Goal: Complete application form: Complete application form

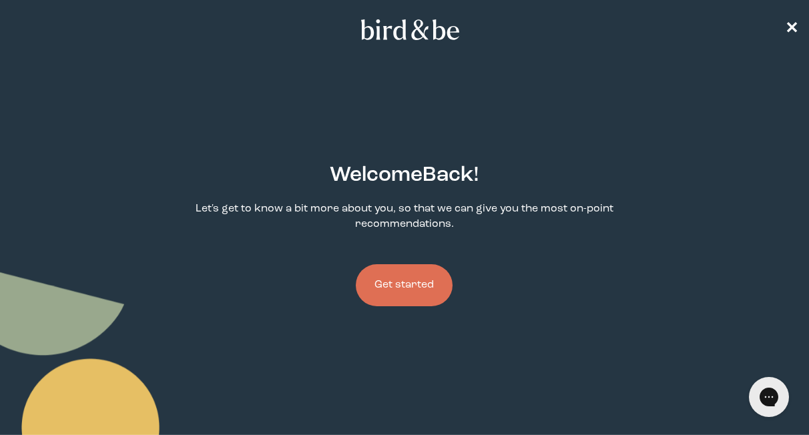
click at [412, 286] on button "Get started" at bounding box center [404, 285] width 97 height 42
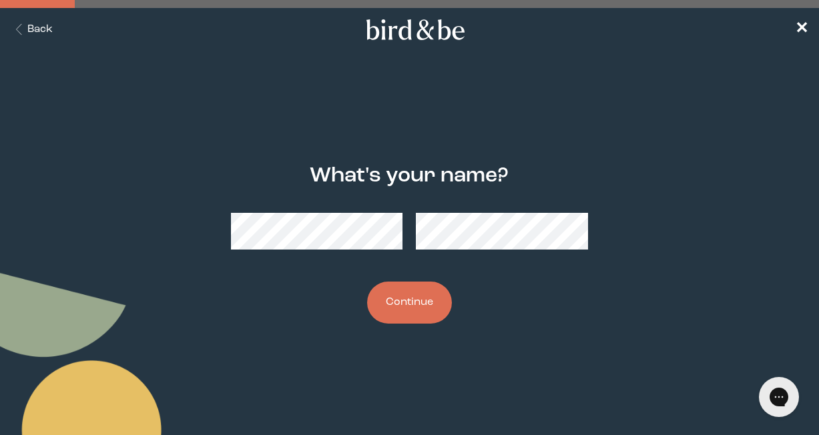
click at [389, 310] on button "Continue" at bounding box center [409, 303] width 85 height 42
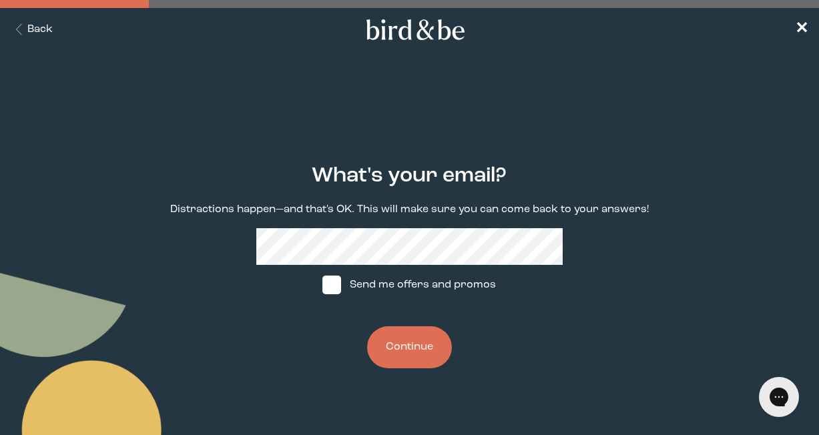
click at [393, 335] on button "Continue" at bounding box center [409, 347] width 85 height 42
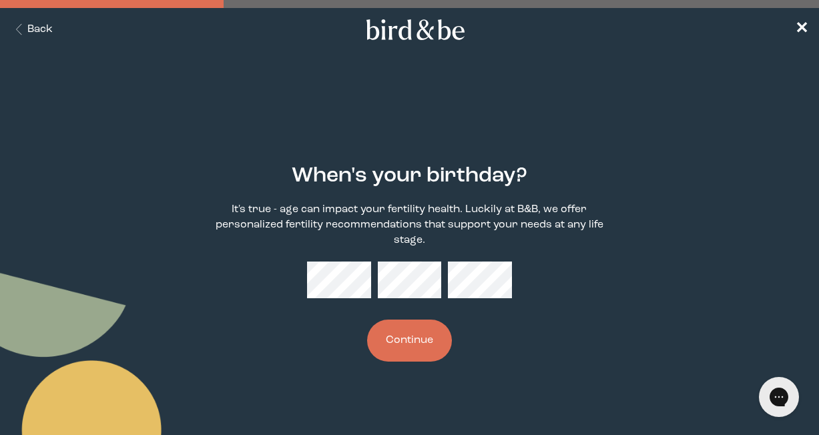
click at [367, 320] on button "Continue" at bounding box center [409, 341] width 85 height 42
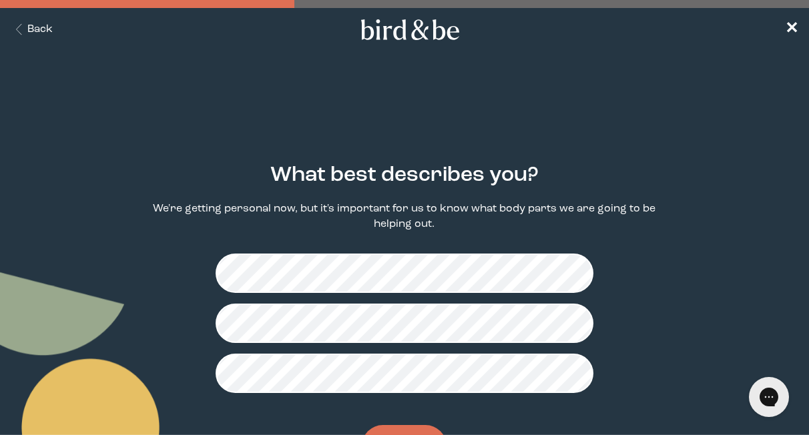
scroll to position [64, 0]
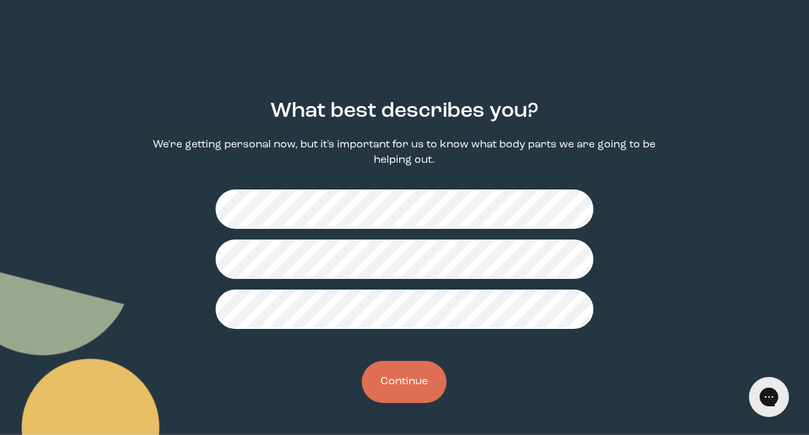
click at [399, 384] on button "Continue" at bounding box center [404, 382] width 85 height 42
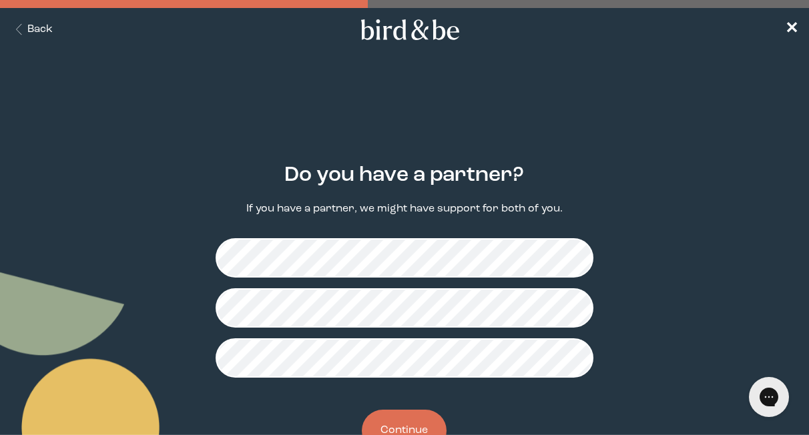
click at [401, 421] on button "Continue" at bounding box center [404, 431] width 85 height 42
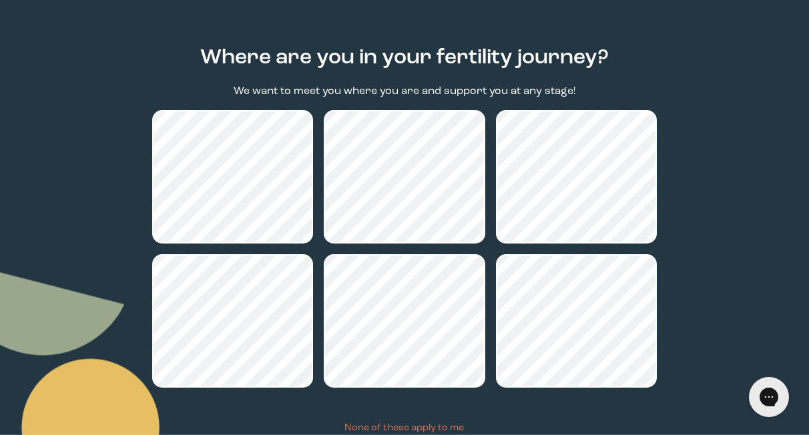
scroll to position [217, 0]
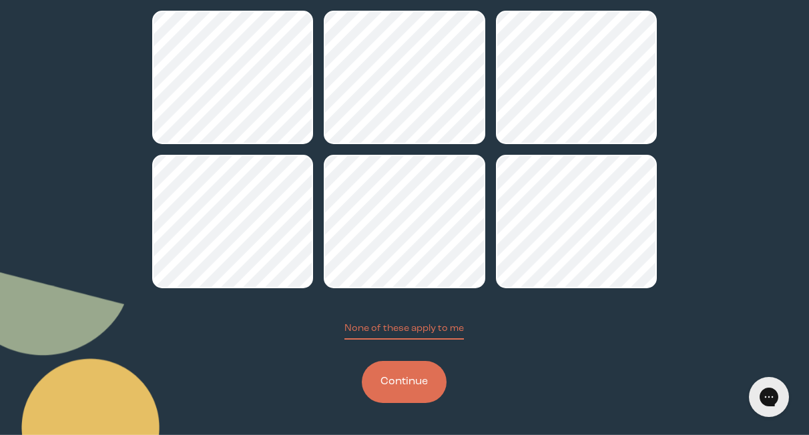
click at [432, 381] on button "Continue" at bounding box center [404, 382] width 85 height 42
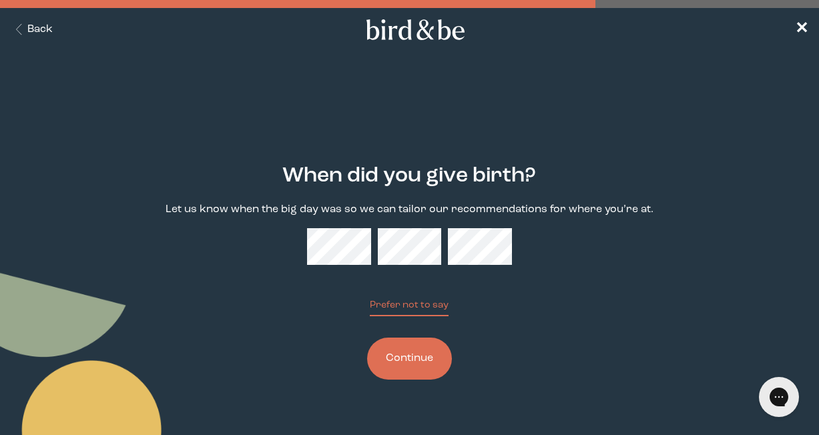
click at [370, 298] on button "Prefer not to say" at bounding box center [409, 307] width 79 height 18
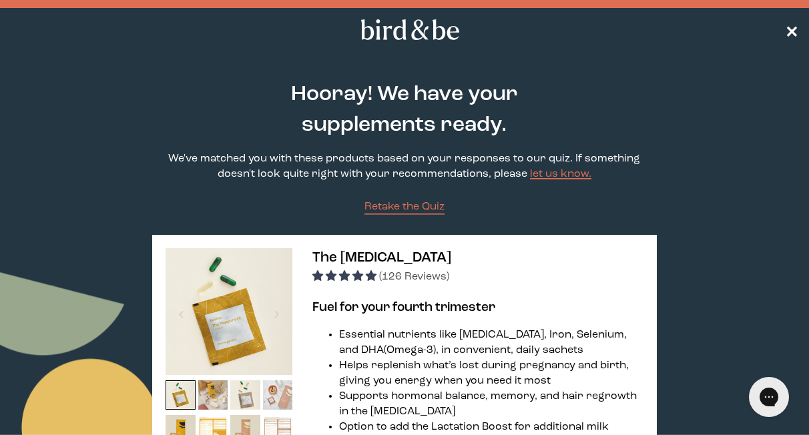
click at [791, 24] on span "✕" at bounding box center [791, 30] width 13 height 16
click at [791, 32] on span "✕" at bounding box center [791, 30] width 13 height 16
